Goal: Information Seeking & Learning: Learn about a topic

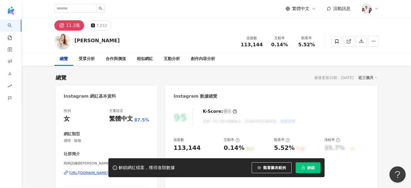
scroll to position [33, 0]
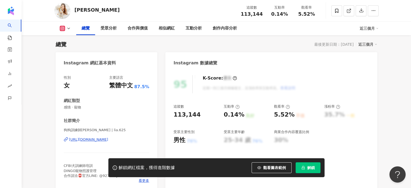
click at [300, 166] on button "解鎖" at bounding box center [307, 167] width 25 height 11
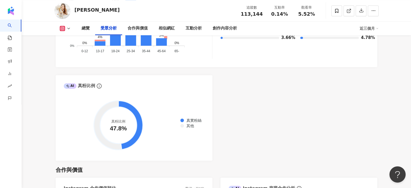
scroll to position [632, 0]
